Goal: Transaction & Acquisition: Book appointment/travel/reservation

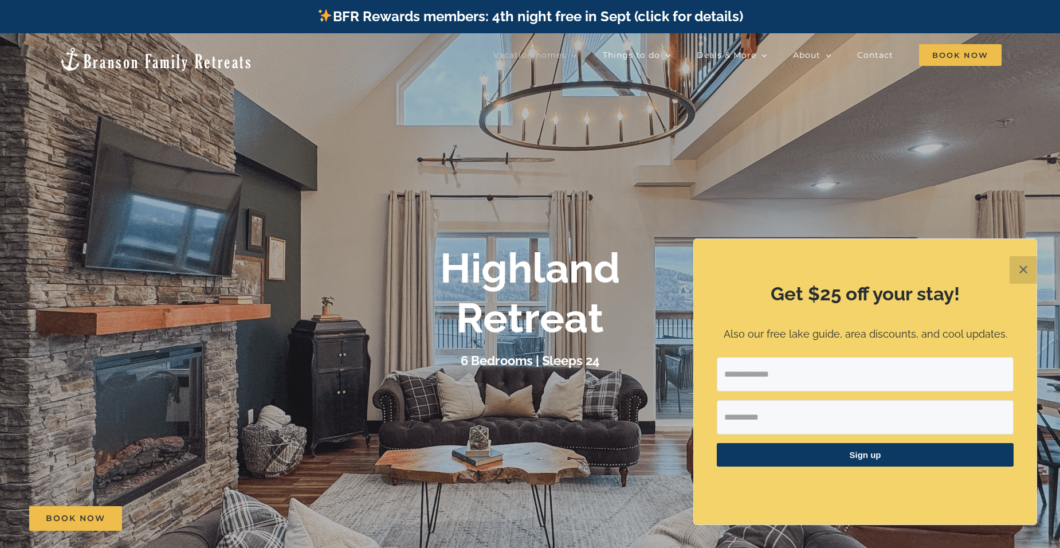
click at [1028, 272] on button "✕" at bounding box center [1024, 270] width 28 height 28
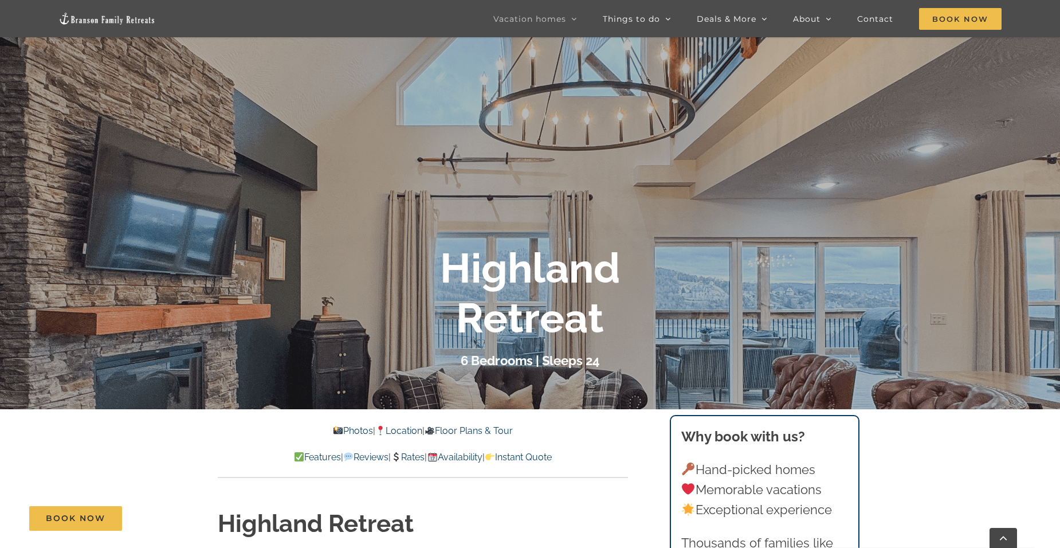
scroll to position [57, 0]
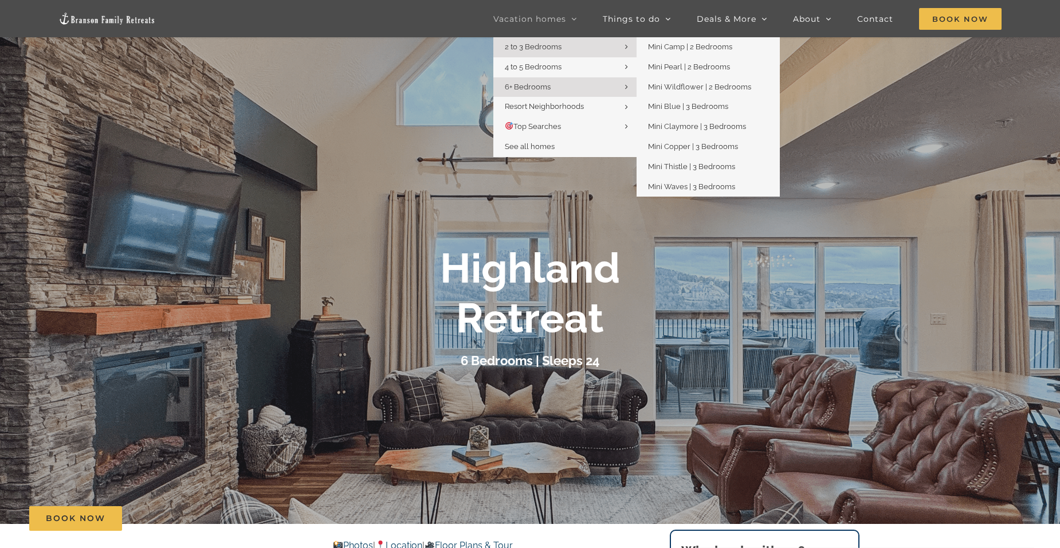
click at [527, 42] on link "2 to 3 Bedrooms" at bounding box center [565, 47] width 143 height 20
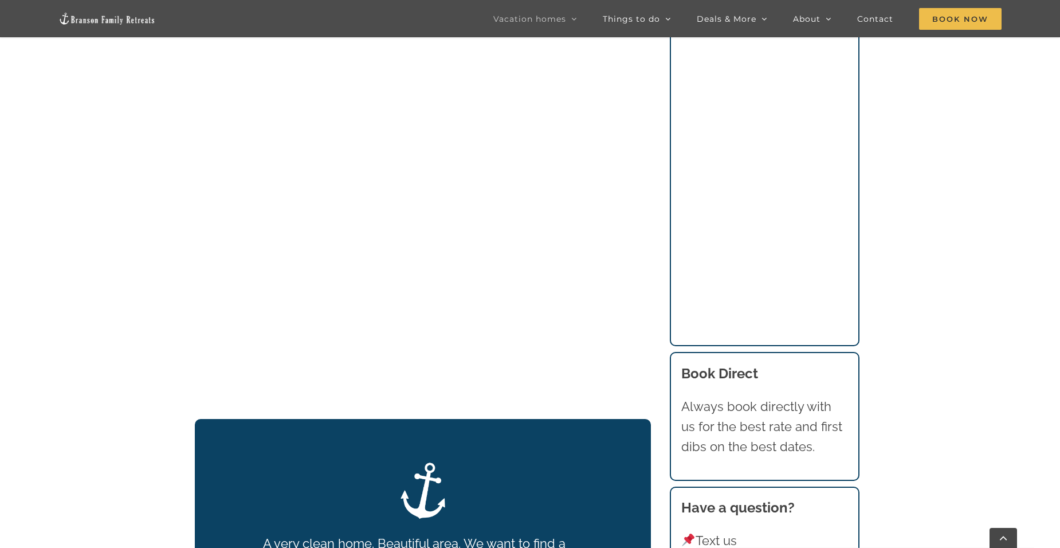
scroll to position [1150, 0]
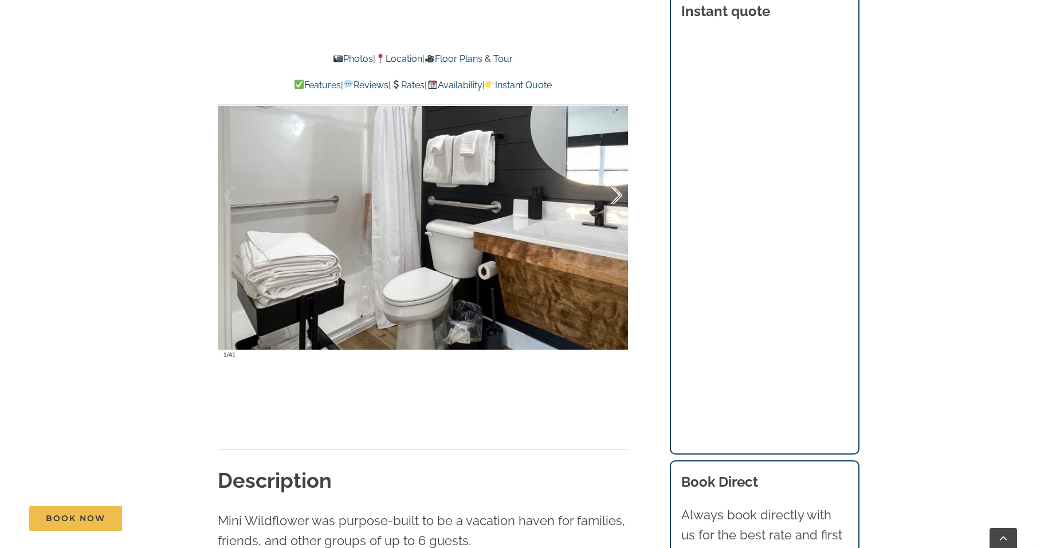
scroll to position [860, 0]
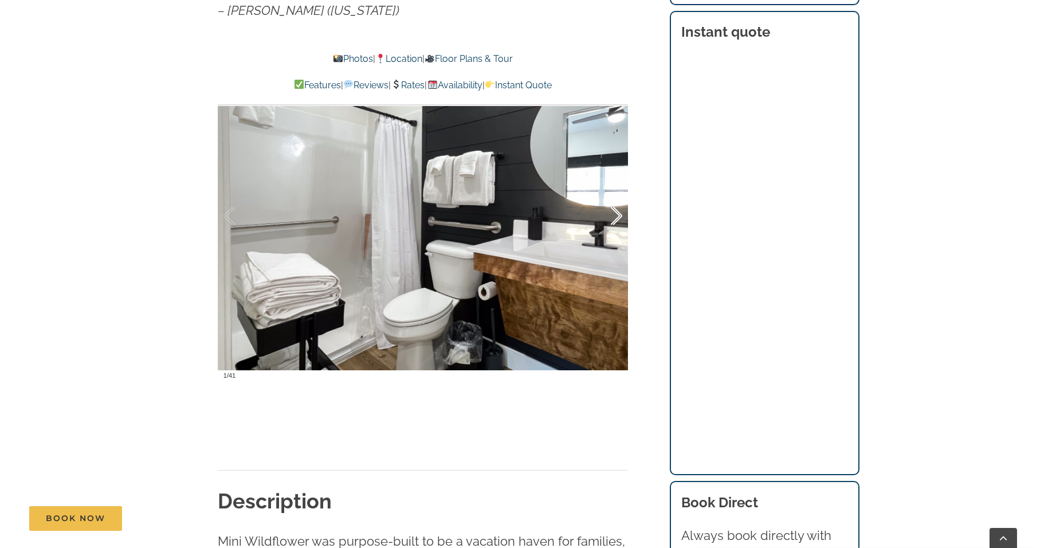
click at [615, 221] on div at bounding box center [605, 216] width 36 height 71
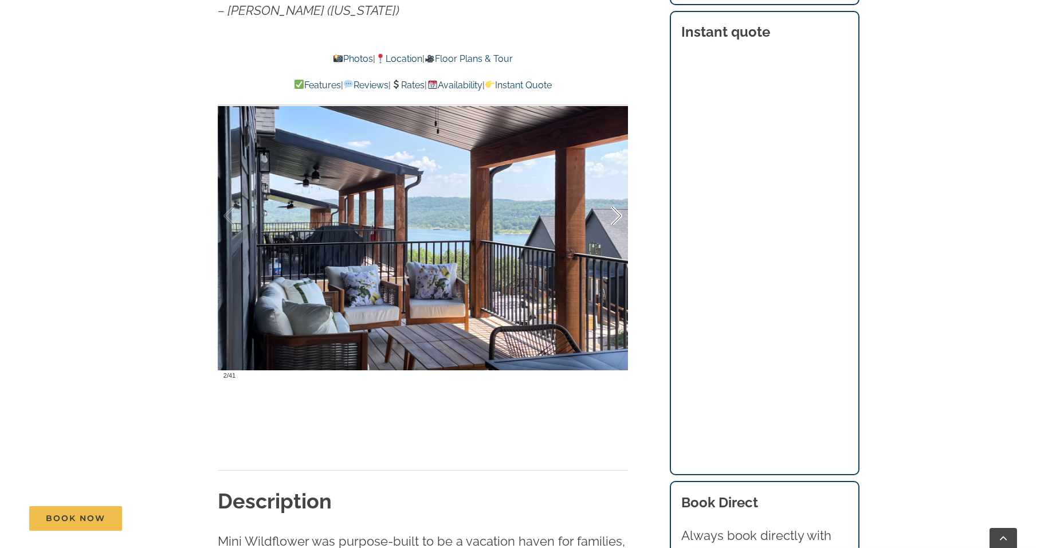
click at [615, 221] on div at bounding box center [605, 216] width 36 height 71
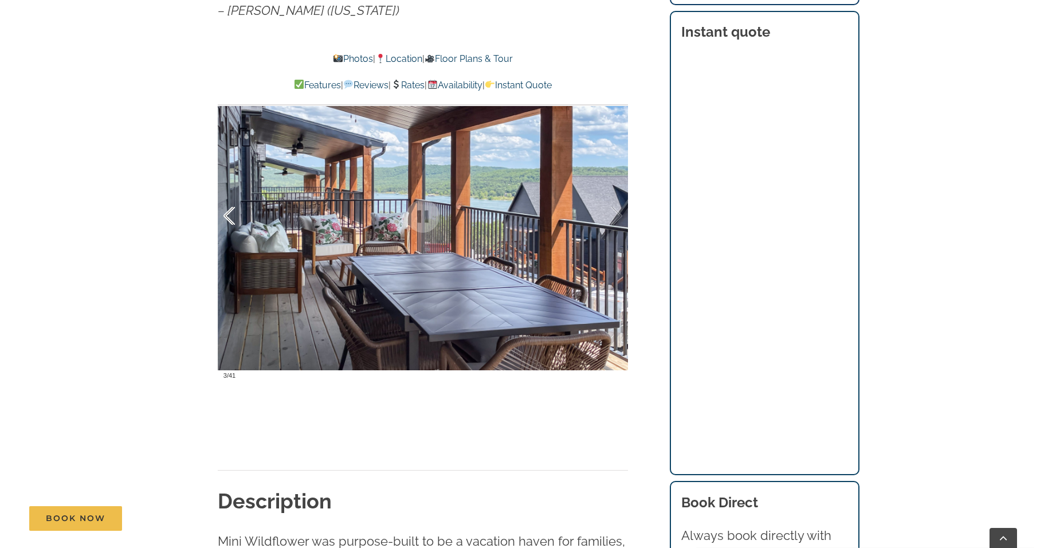
click at [236, 210] on div at bounding box center [242, 216] width 36 height 71
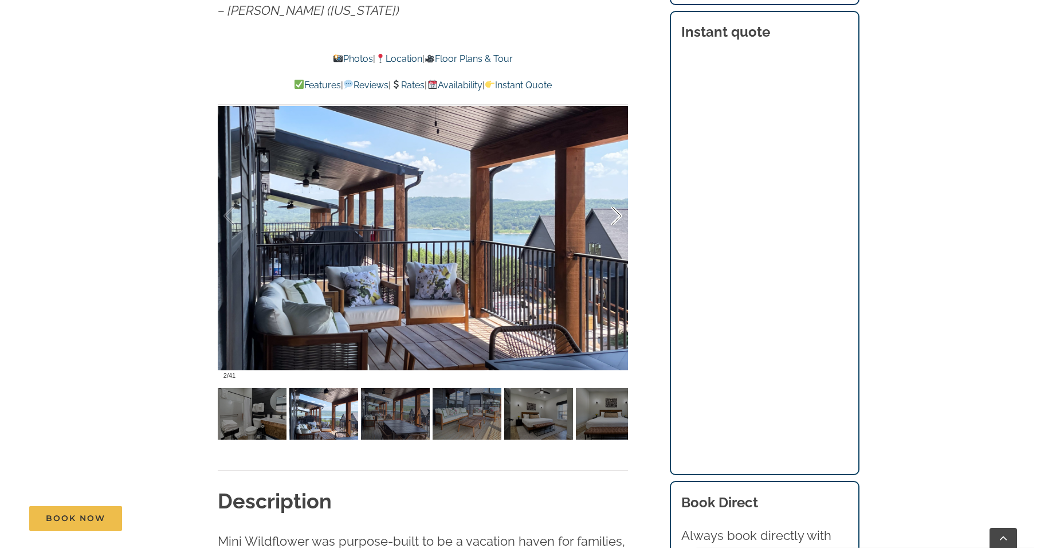
click at [610, 217] on div at bounding box center [605, 216] width 36 height 71
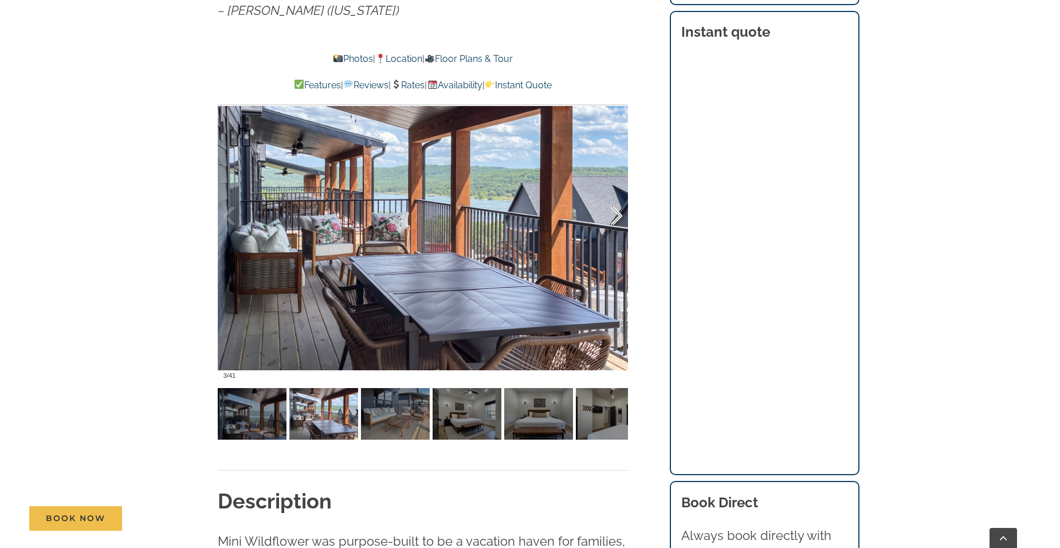
click at [610, 217] on div at bounding box center [605, 216] width 36 height 71
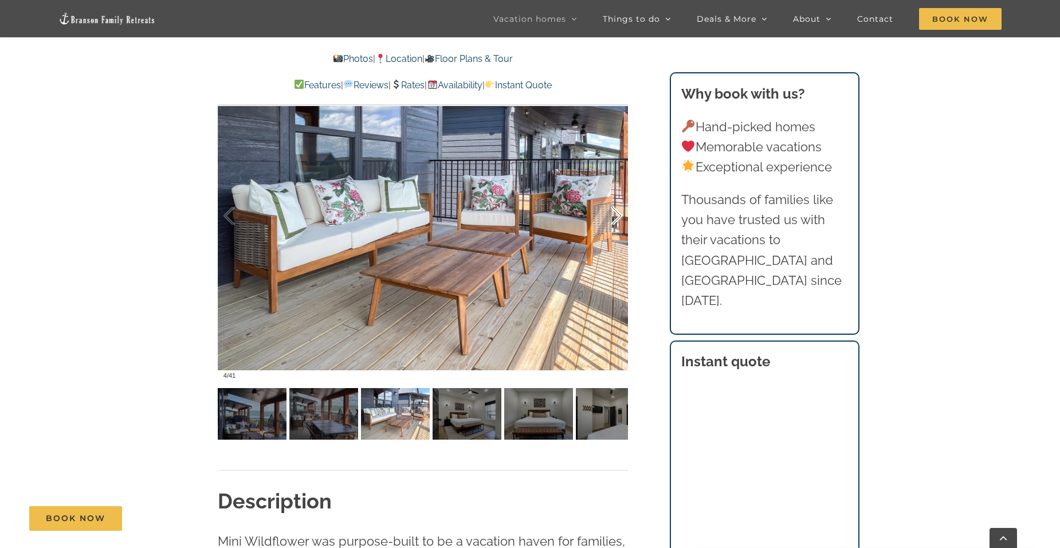
click at [610, 217] on div at bounding box center [605, 216] width 36 height 71
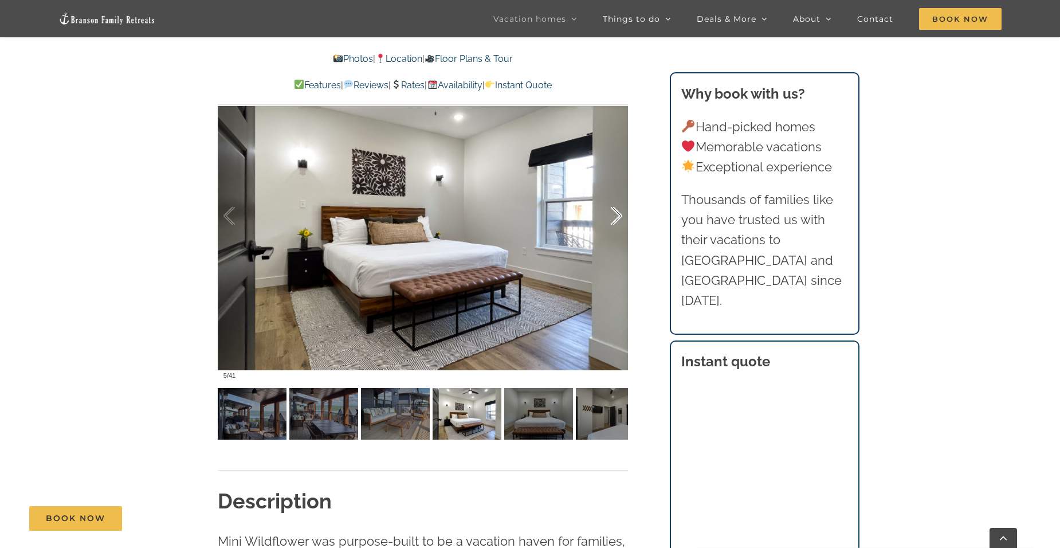
click at [610, 217] on div at bounding box center [605, 216] width 36 height 71
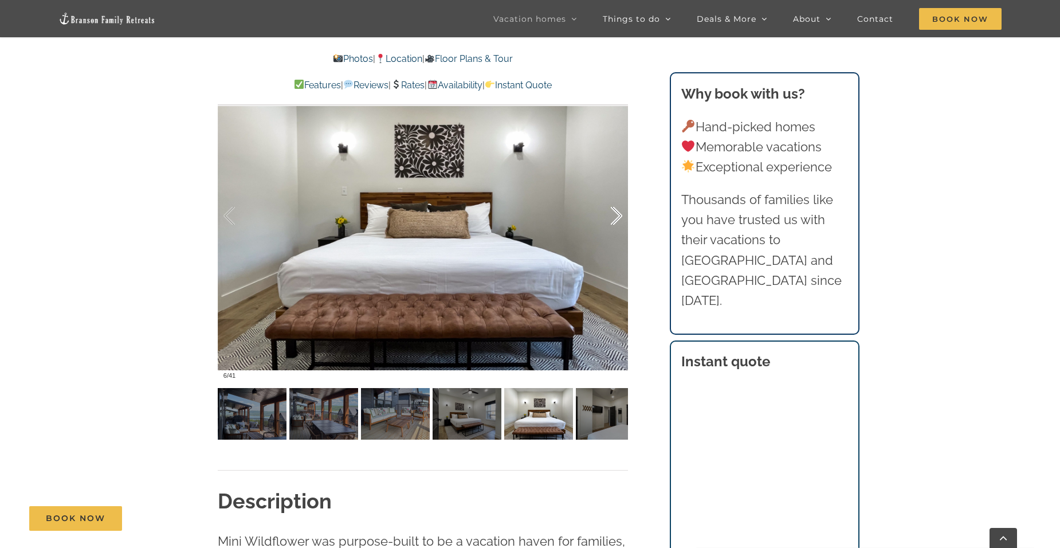
click at [610, 217] on div at bounding box center [605, 216] width 36 height 71
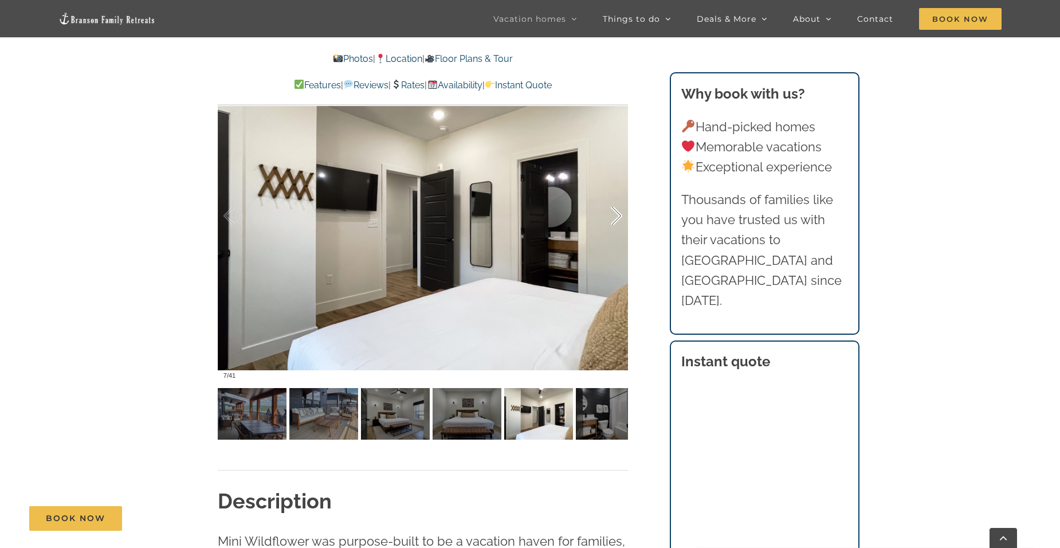
click at [610, 217] on div at bounding box center [605, 216] width 36 height 71
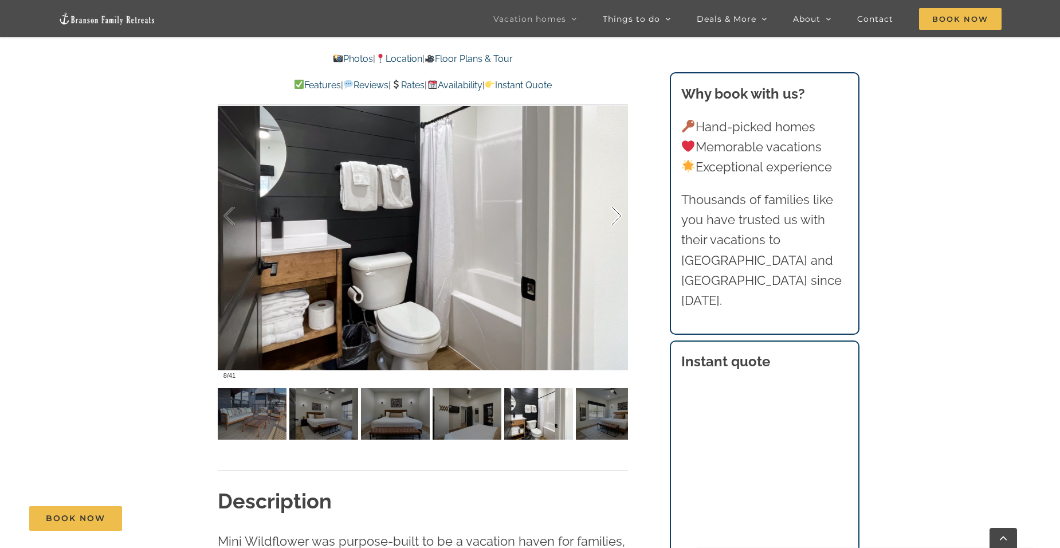
click at [610, 217] on div at bounding box center [605, 216] width 36 height 71
